Goal: Task Accomplishment & Management: Complete application form

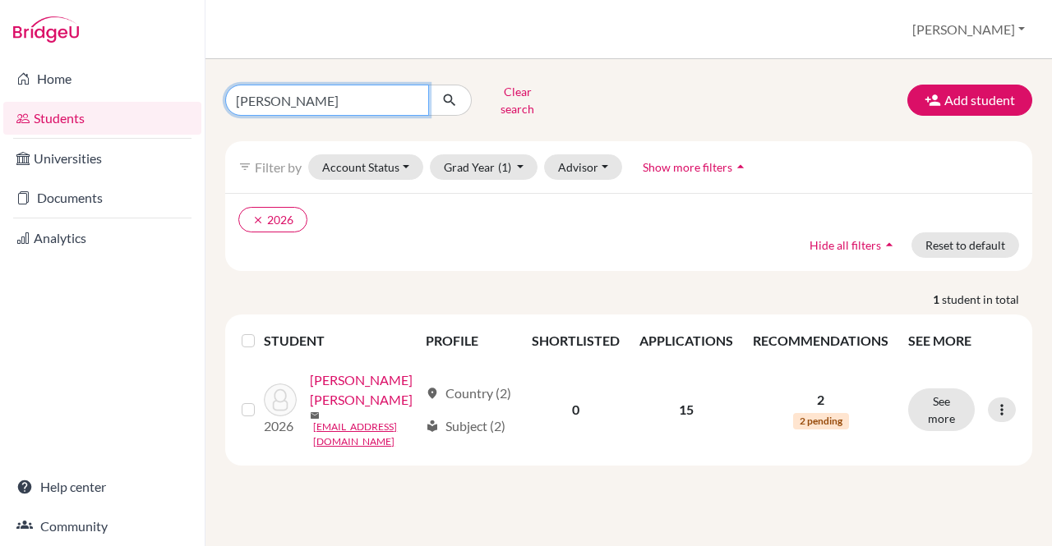
click at [408, 99] on input "[PERSON_NAME]" at bounding box center [327, 100] width 204 height 31
click at [408, 94] on input "[PERSON_NAME]" at bounding box center [327, 100] width 204 height 31
type input "aditya"
click button "submit" at bounding box center [450, 100] width 44 height 31
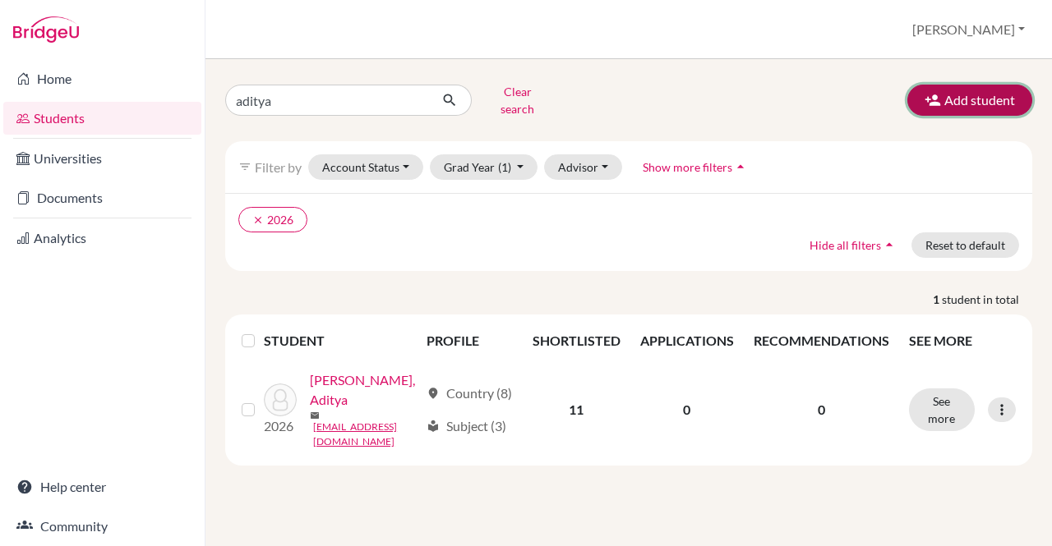
click at [986, 94] on button "Add student" at bounding box center [969, 100] width 125 height 31
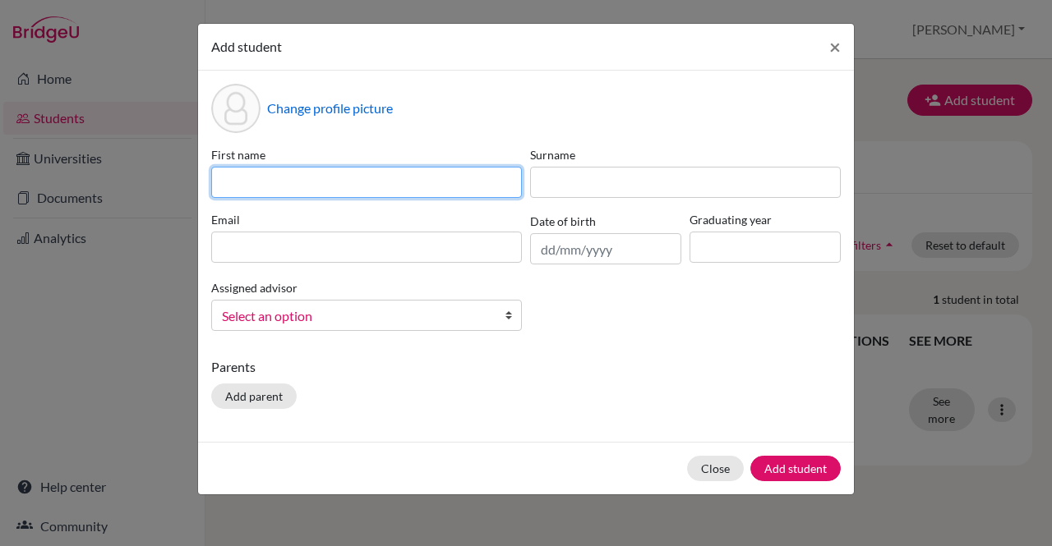
click at [322, 185] on input at bounding box center [366, 182] width 311 height 31
type input "Aditya"
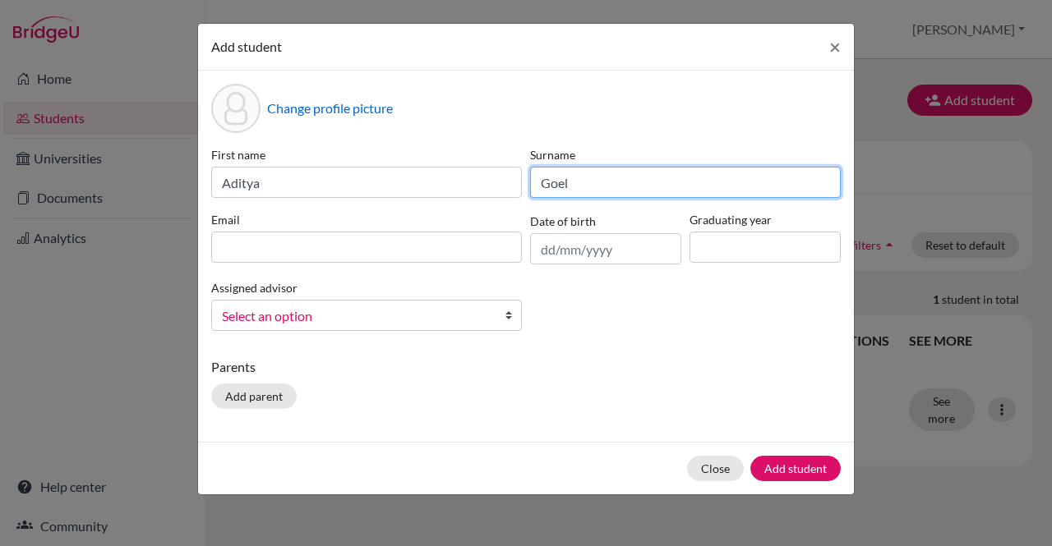
type input "Goel"
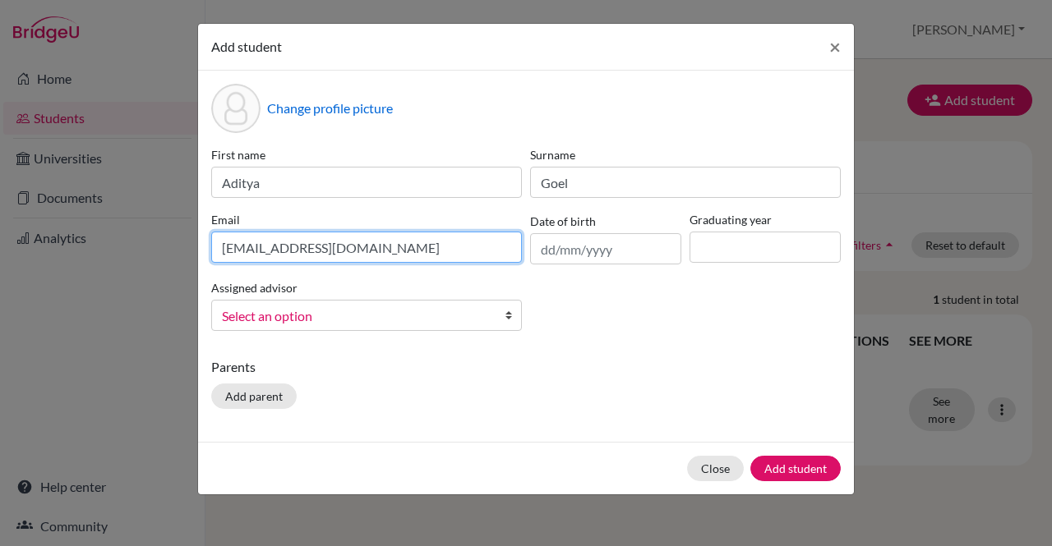
type input "[EMAIL_ADDRESS][DOMAIN_NAME]"
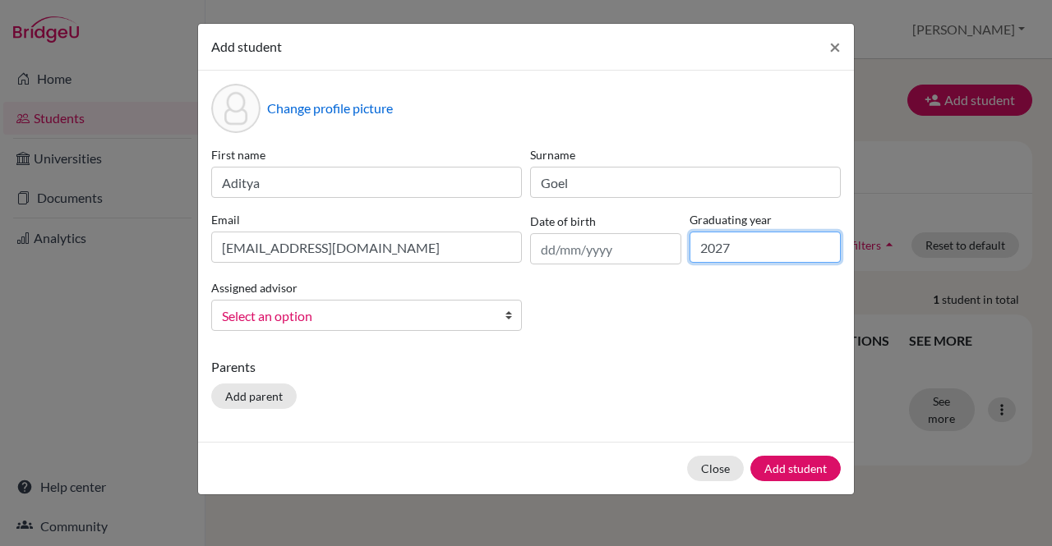
type input "2027"
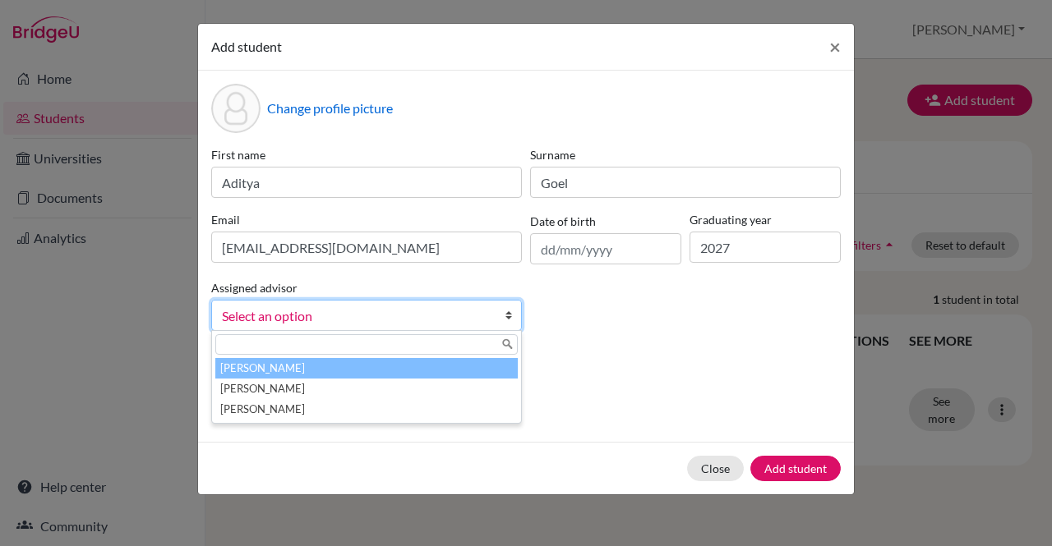
click at [511, 312] on b at bounding box center [512, 316] width 16 height 30
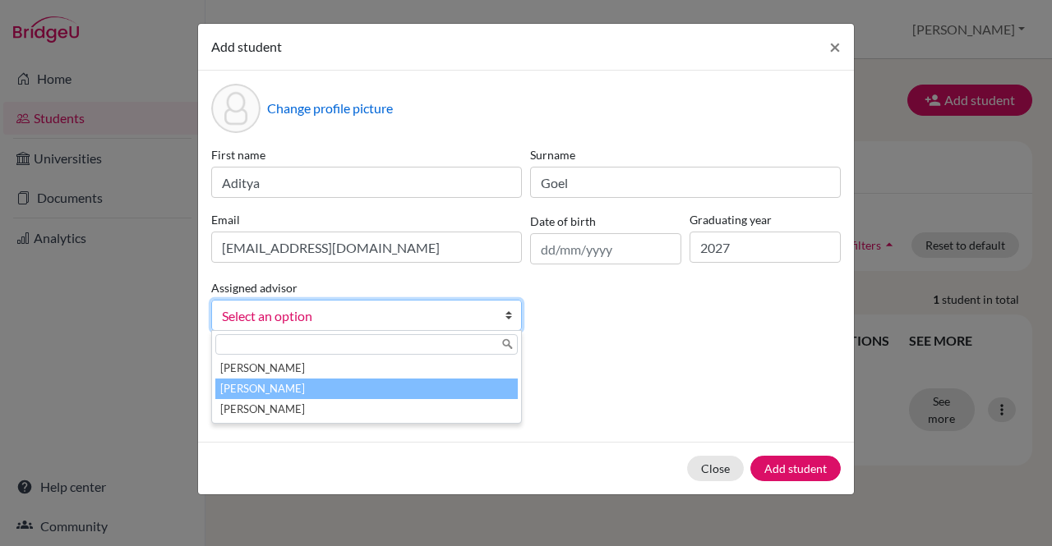
click at [318, 388] on li "[PERSON_NAME]" at bounding box center [366, 389] width 302 height 21
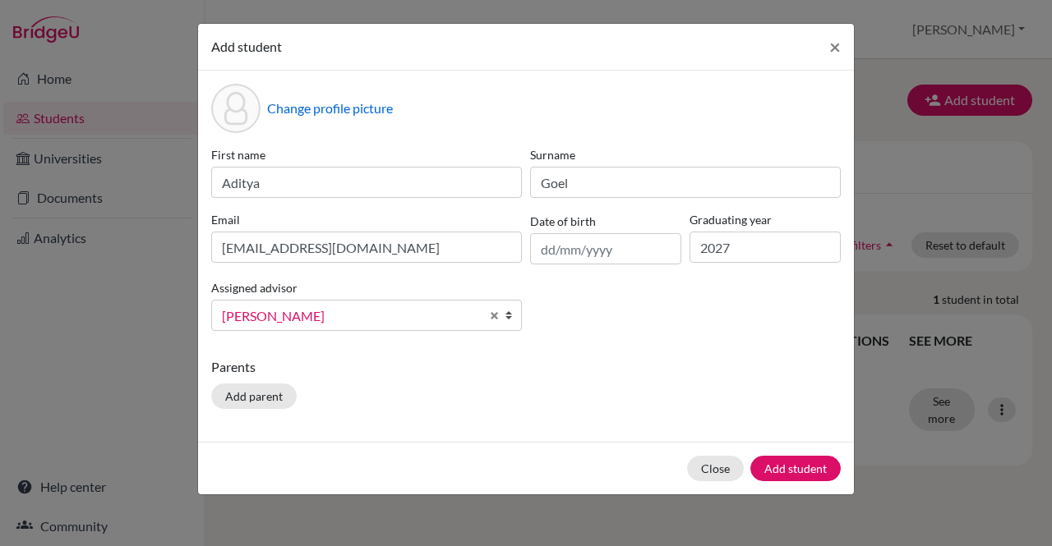
click at [364, 364] on p "Parents" at bounding box center [525, 367] width 629 height 20
click at [777, 472] on button "Add student" at bounding box center [795, 468] width 90 height 25
